Goal: Task Accomplishment & Management: Manage account settings

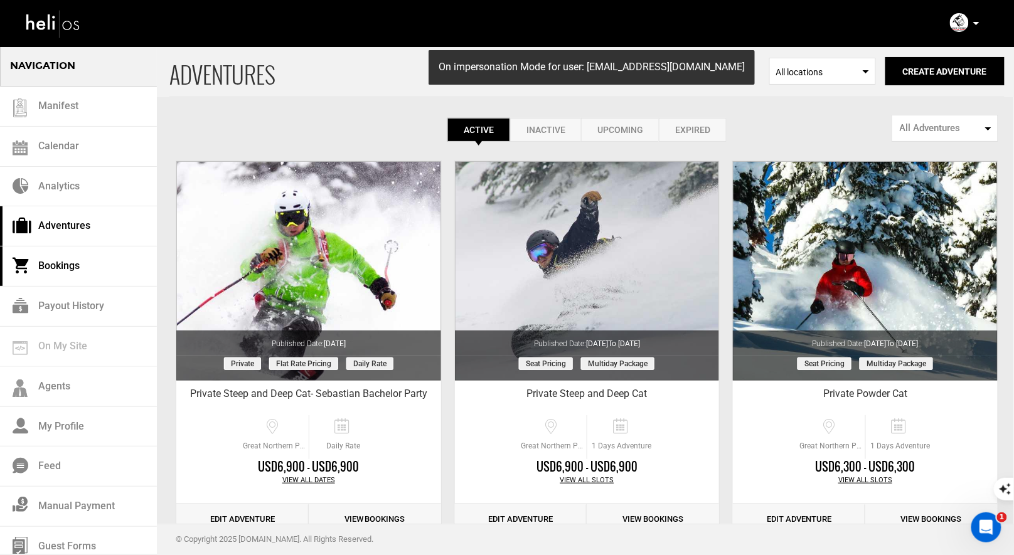
click at [66, 259] on link "Bookings" at bounding box center [78, 267] width 157 height 40
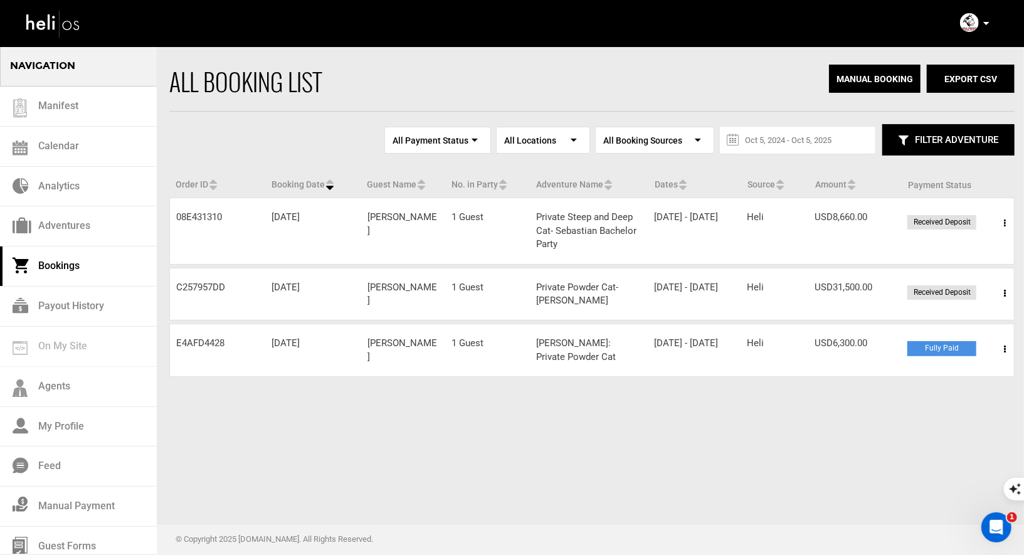
click at [1002, 217] on span at bounding box center [1005, 223] width 16 height 31
click at [925, 258] on link "View Details" at bounding box center [959, 261] width 124 height 31
